Goal: Task Accomplishment & Management: Complete application form

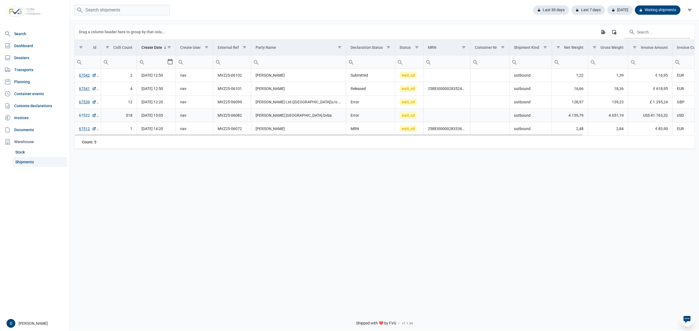
click at [82, 117] on link "67522" at bounding box center [87, 115] width 17 height 5
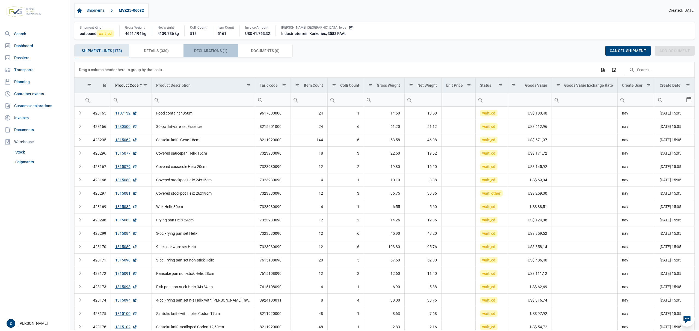
click at [203, 50] on span "Declarations (1) Declarations (1)" at bounding box center [210, 50] width 33 height 7
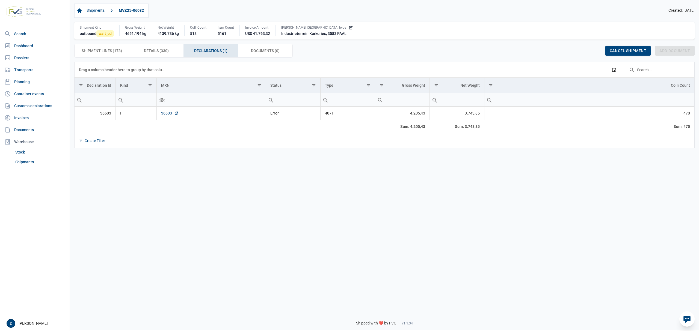
click at [163, 116] on link "36603" at bounding box center [169, 113] width 17 height 5
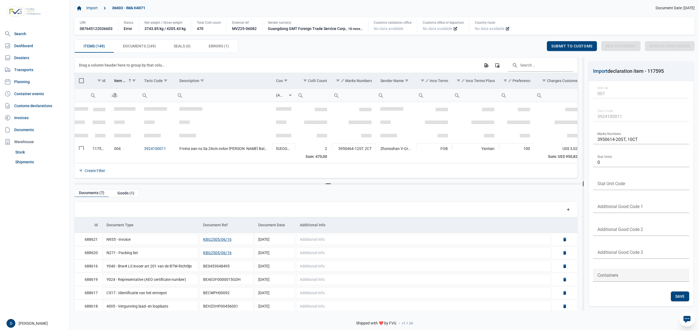
scroll to position [47, 0]
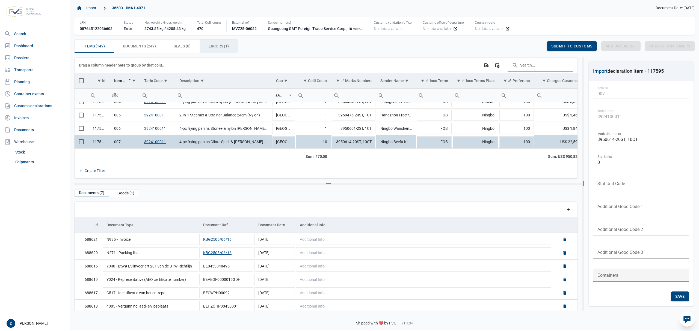
click at [221, 47] on span "Errors (1) Errors (1)" at bounding box center [218, 46] width 20 height 7
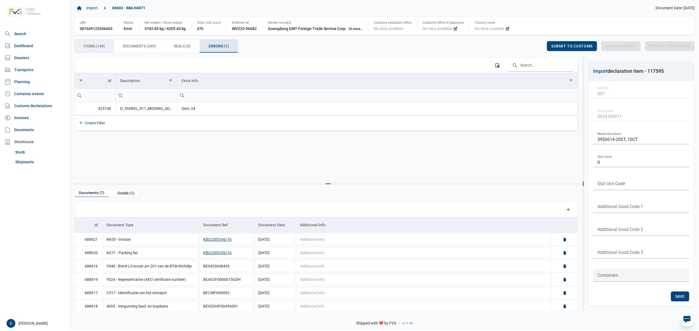
click at [93, 44] on span "Items (149) Items (149)" at bounding box center [94, 46] width 21 height 7
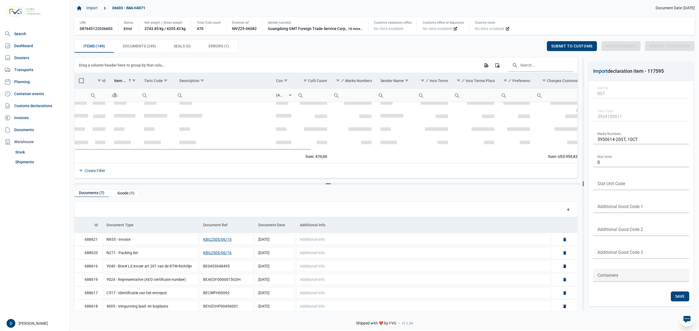
scroll to position [289, 0]
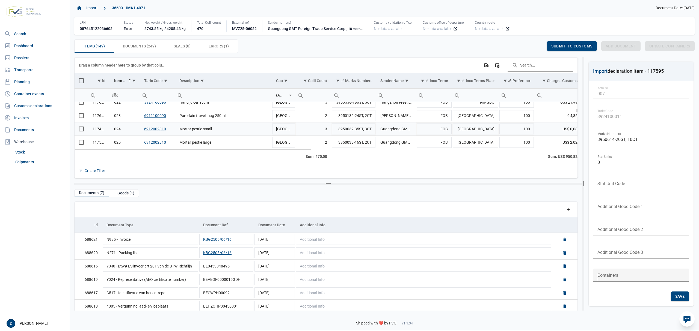
click at [81, 130] on span "Select row" at bounding box center [81, 129] width 5 height 5
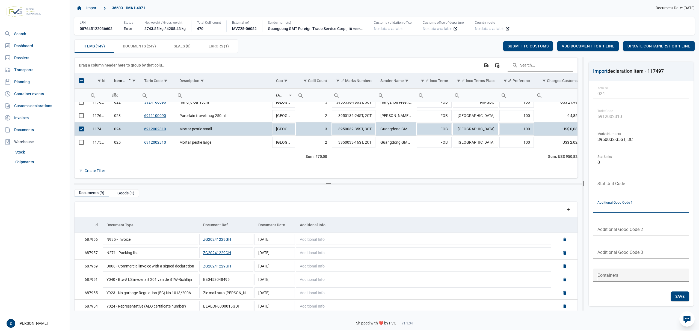
click at [620, 209] on input "text" at bounding box center [641, 206] width 96 height 13
type input "B999"
click at [681, 296] on span "Save" at bounding box center [680, 296] width 10 height 4
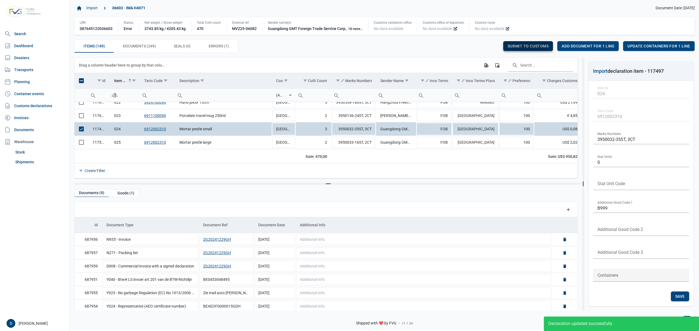
click at [529, 44] on div "Submit to customs" at bounding box center [528, 46] width 50 height 10
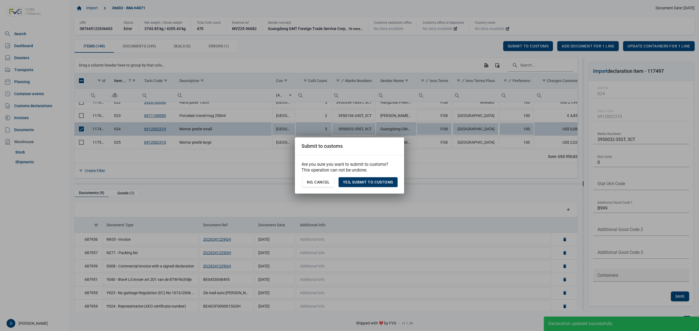
click at [377, 179] on div "Yes, Submit to customs" at bounding box center [367, 182] width 59 height 10
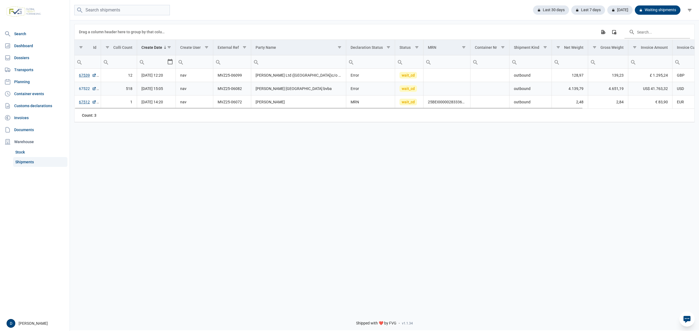
click at [82, 90] on link "67522" at bounding box center [87, 88] width 17 height 5
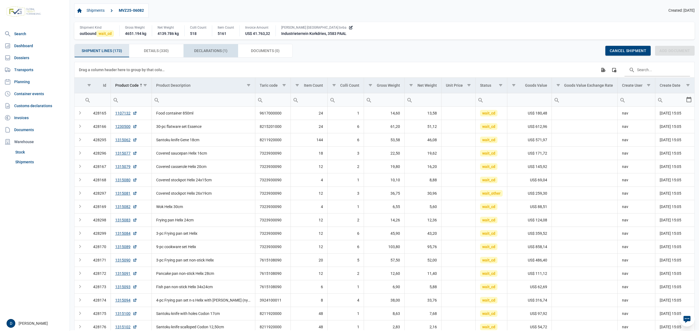
click at [213, 50] on span "Declarations (1) Declarations (1)" at bounding box center [210, 50] width 33 height 7
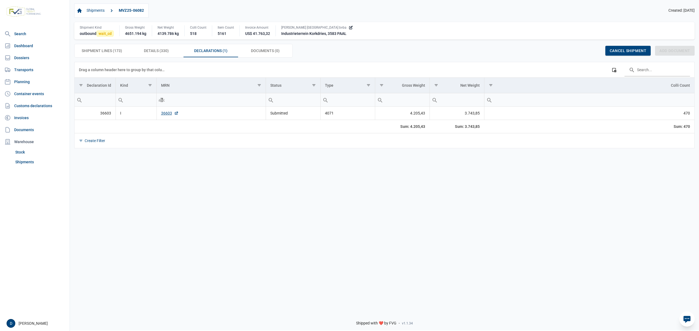
click at [160, 115] on td "36603" at bounding box center [210, 113] width 109 height 13
click at [164, 114] on link "36603" at bounding box center [169, 113] width 17 height 5
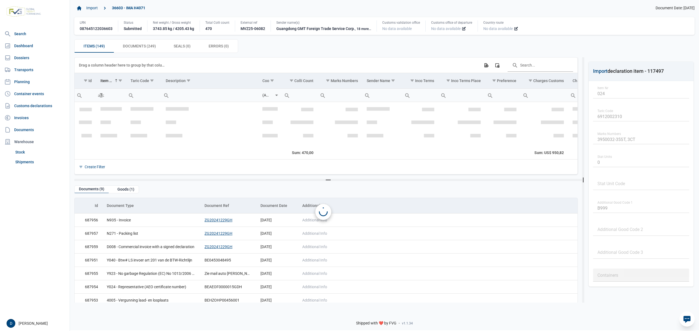
scroll to position [309, 0]
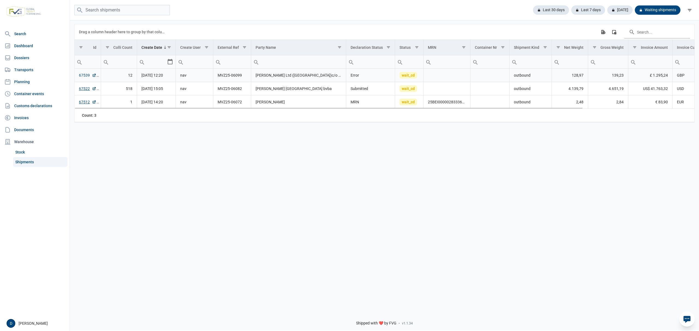
click at [80, 76] on link "67539" at bounding box center [87, 75] width 17 height 5
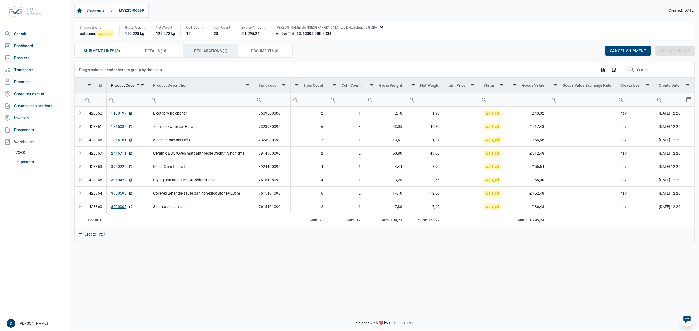
click at [200, 52] on span "Declarations (1) Declarations (1)" at bounding box center [210, 50] width 33 height 7
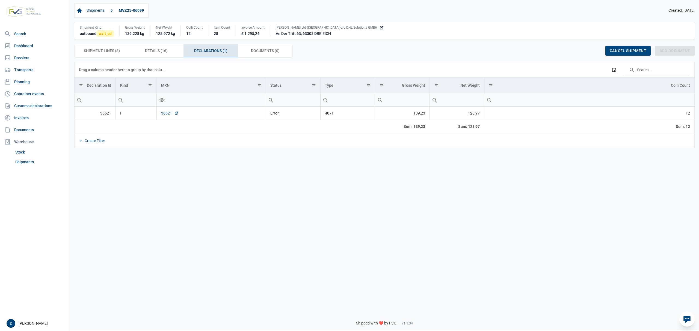
click at [163, 114] on link "36621" at bounding box center [169, 113] width 17 height 5
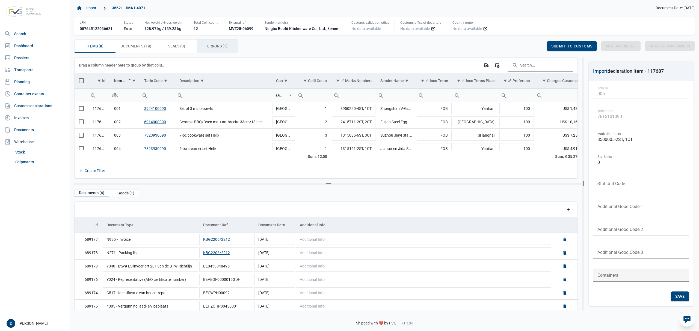
click at [217, 44] on span "Errors (1) Errors (1)" at bounding box center [217, 46] width 20 height 7
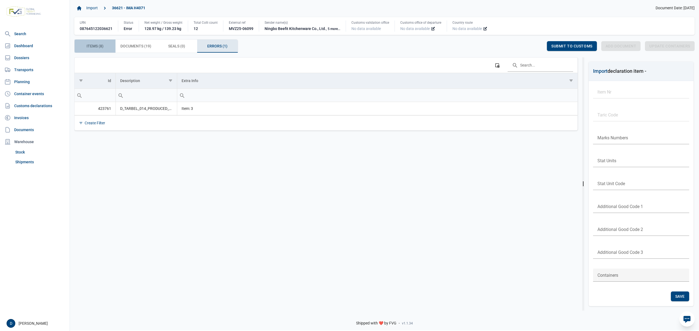
click at [96, 46] on span "Items (8) Items (8)" at bounding box center [95, 46] width 17 height 7
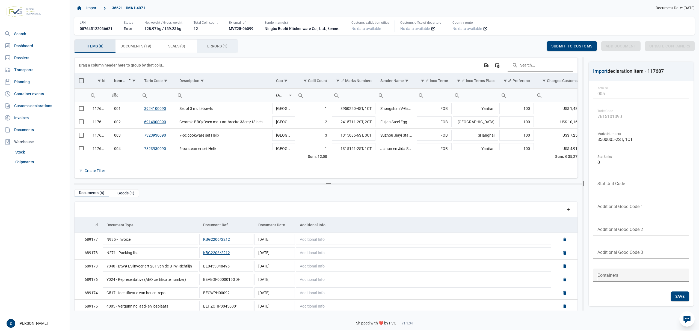
click at [210, 45] on span "Errors (1) Errors (1)" at bounding box center [217, 46] width 20 height 7
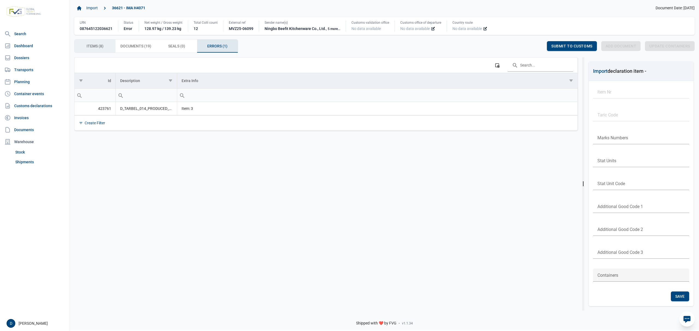
click at [100, 48] on span "Items (8) Items (8)" at bounding box center [95, 46] width 17 height 7
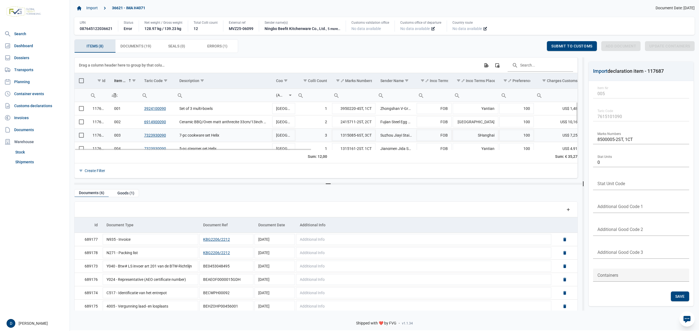
click at [84, 136] on span "Select row" at bounding box center [81, 135] width 5 height 5
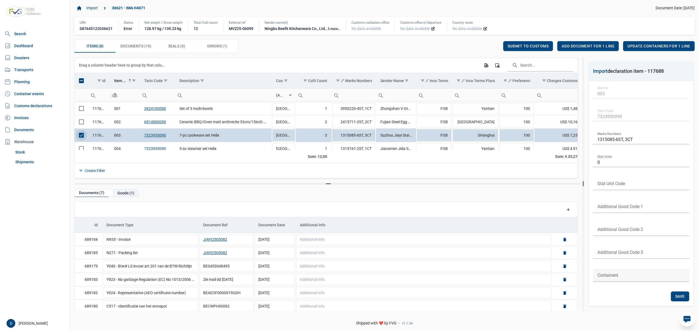
click at [127, 192] on div "Goods (1)" at bounding box center [126, 193] width 26 height 7
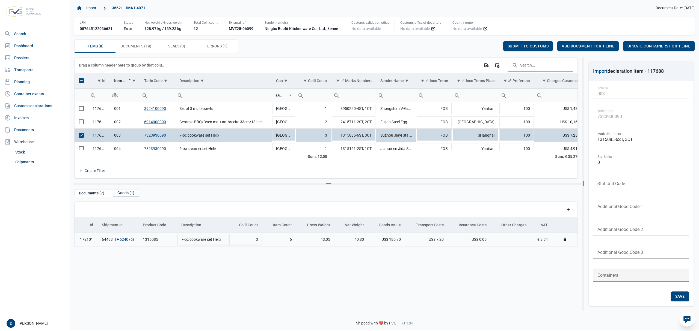
click at [128, 240] on link "624076" at bounding box center [126, 239] width 13 height 5
click at [570, 44] on span "Add document for 1 line" at bounding box center [587, 46] width 53 height 4
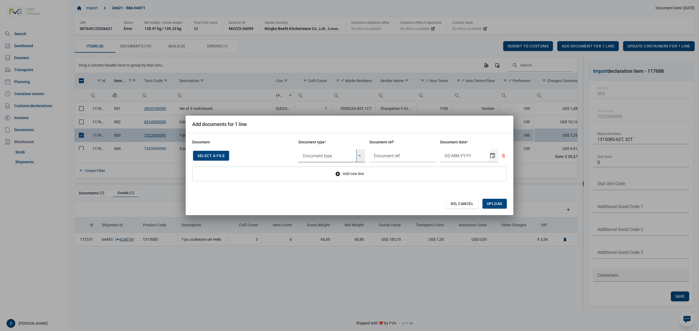
click at [318, 156] on input "text" at bounding box center [327, 155] width 58 height 13
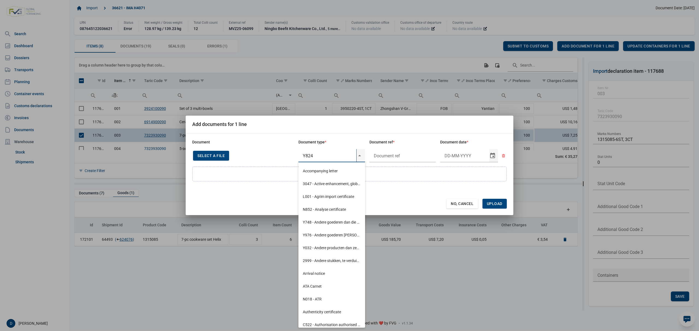
type input "Y824"
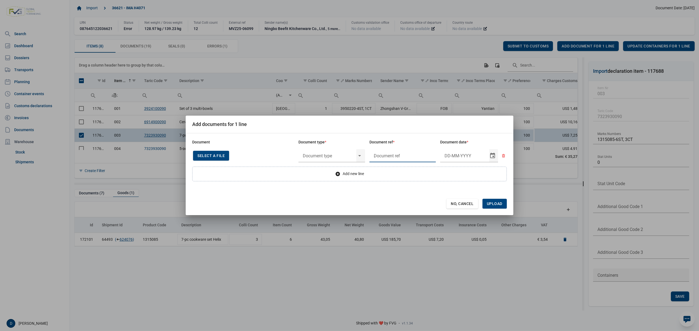
type input "."
type input "22-5-2025"
click at [494, 202] on span "Upload" at bounding box center [495, 204] width 16 height 4
click at [324, 155] on input "text" at bounding box center [327, 155] width 58 height 13
click at [321, 171] on div "Y824 - Bewijs lvo van ijzer/staalbasisproducten" at bounding box center [331, 171] width 67 height 13
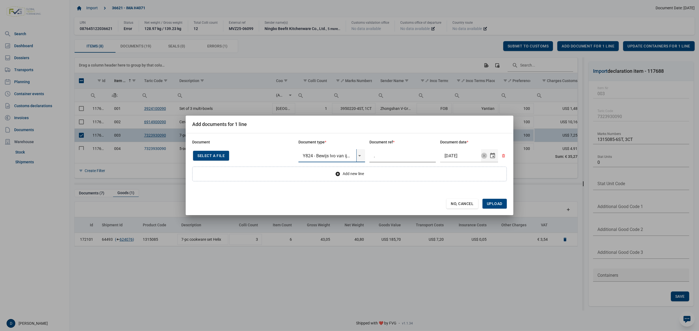
type input "Y824 - Bewijs lvo van ijzer/staalbasisproducten"
click at [415, 157] on input "." at bounding box center [402, 155] width 67 height 13
click at [496, 202] on span "Upload" at bounding box center [495, 204] width 16 height 4
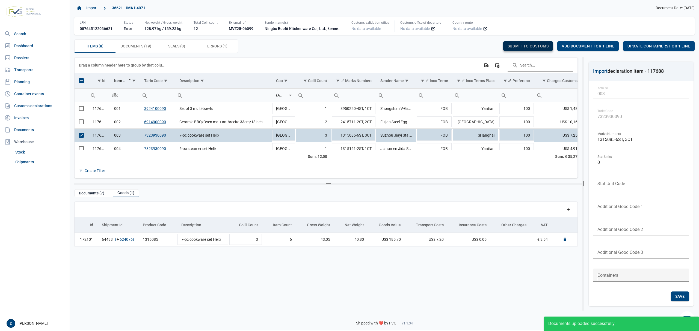
click at [537, 47] on span "Submit to customs" at bounding box center [527, 46] width 41 height 4
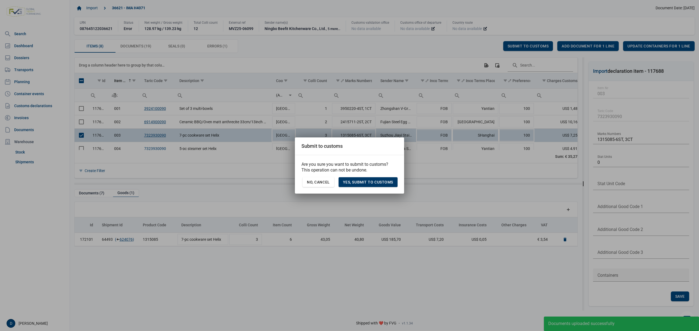
click at [372, 180] on span "Yes, Submit to customs" at bounding box center [368, 182] width 50 height 4
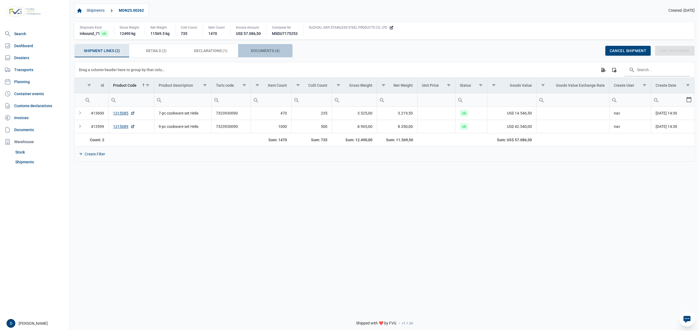
click at [263, 49] on span "Documents (4) Documents (4)" at bounding box center [265, 50] width 29 height 7
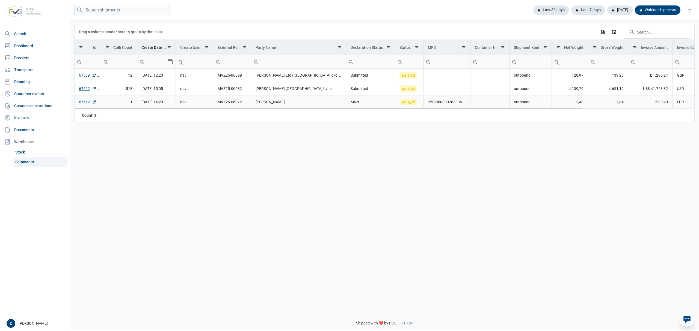
click at [82, 102] on link "67512" at bounding box center [87, 101] width 17 height 5
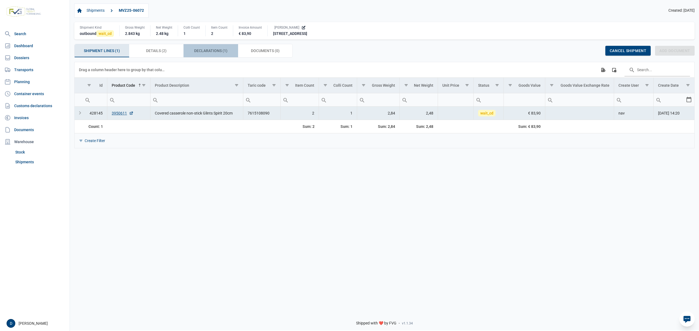
click at [199, 49] on span "Declarations (1) Declarations (1)" at bounding box center [210, 50] width 33 height 7
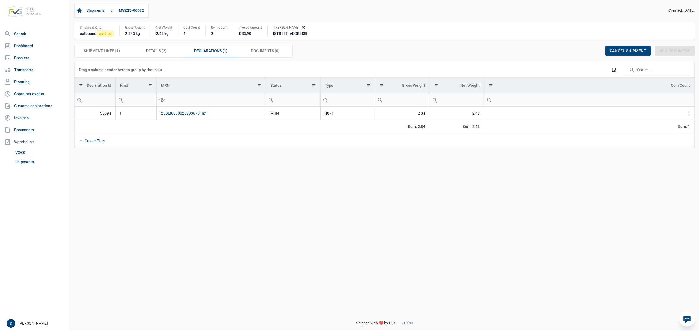
click at [175, 115] on link "25BEI0000028333675" at bounding box center [183, 113] width 45 height 5
